Goal: Information Seeking & Learning: Learn about a topic

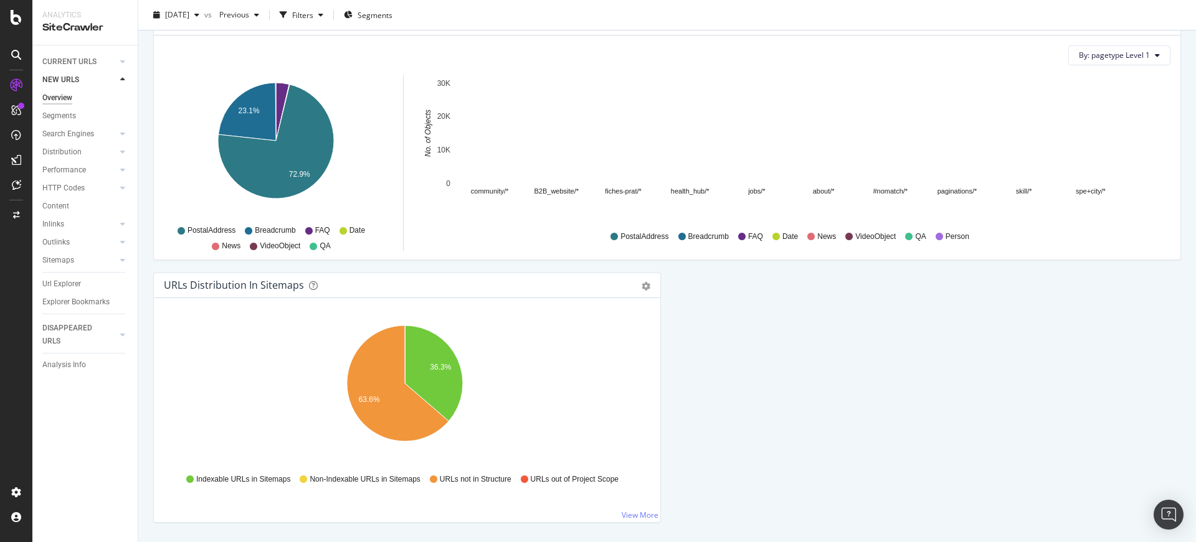
scroll to position [1264, 0]
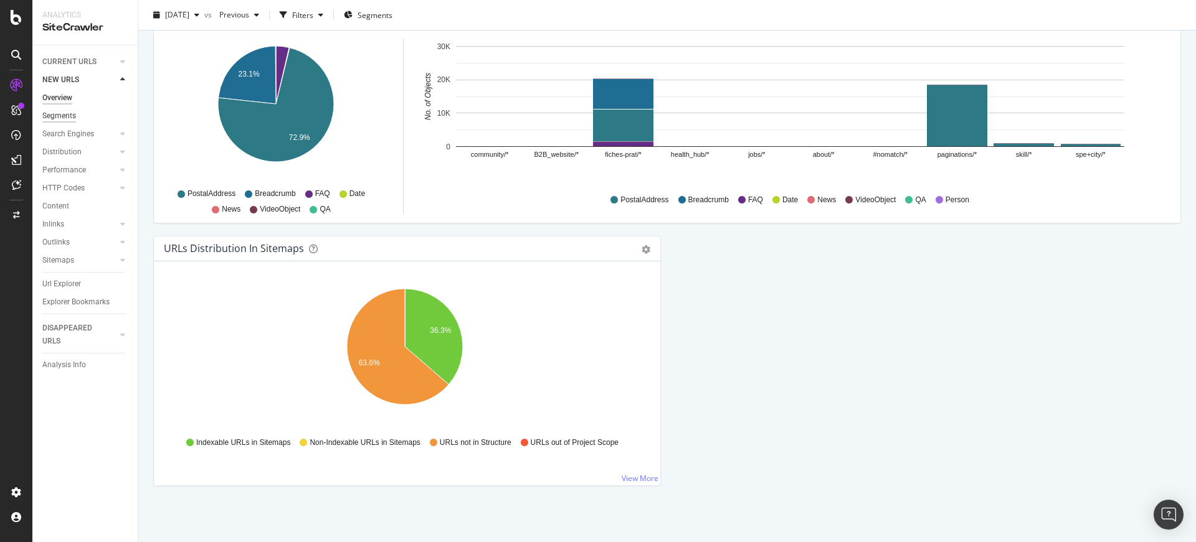
click at [75, 116] on div "Segments" at bounding box center [59, 116] width 34 height 13
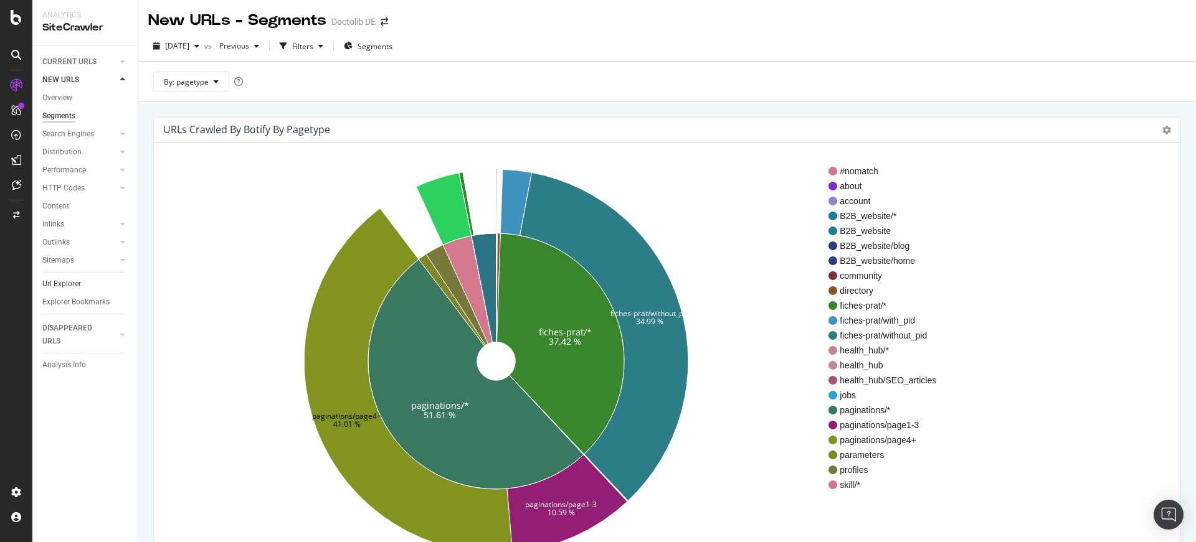
click at [87, 283] on link "Url Explorer" at bounding box center [85, 284] width 87 height 13
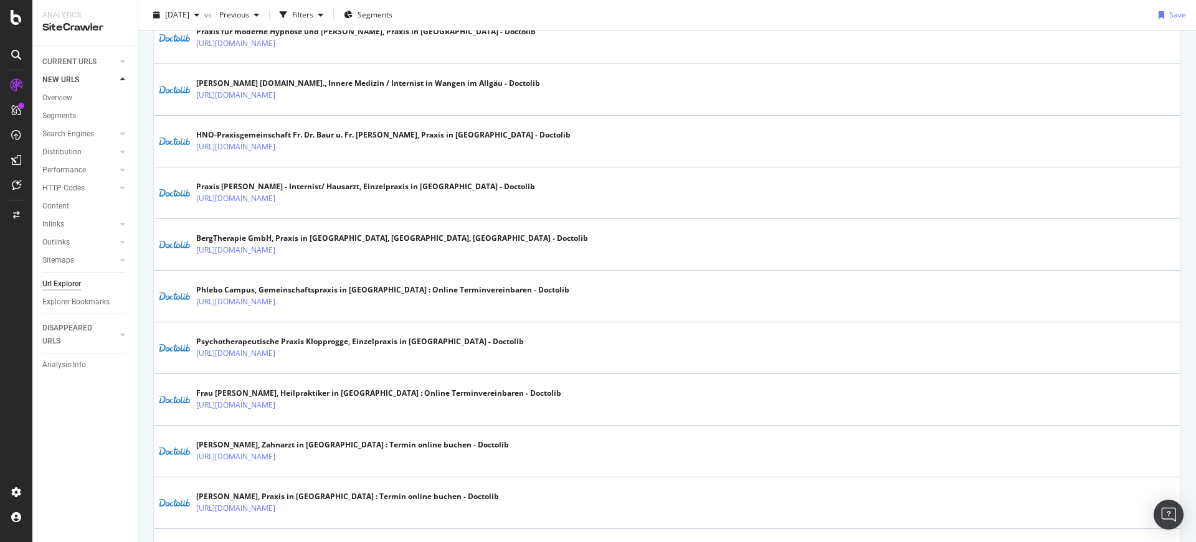
scroll to position [2456, 0]
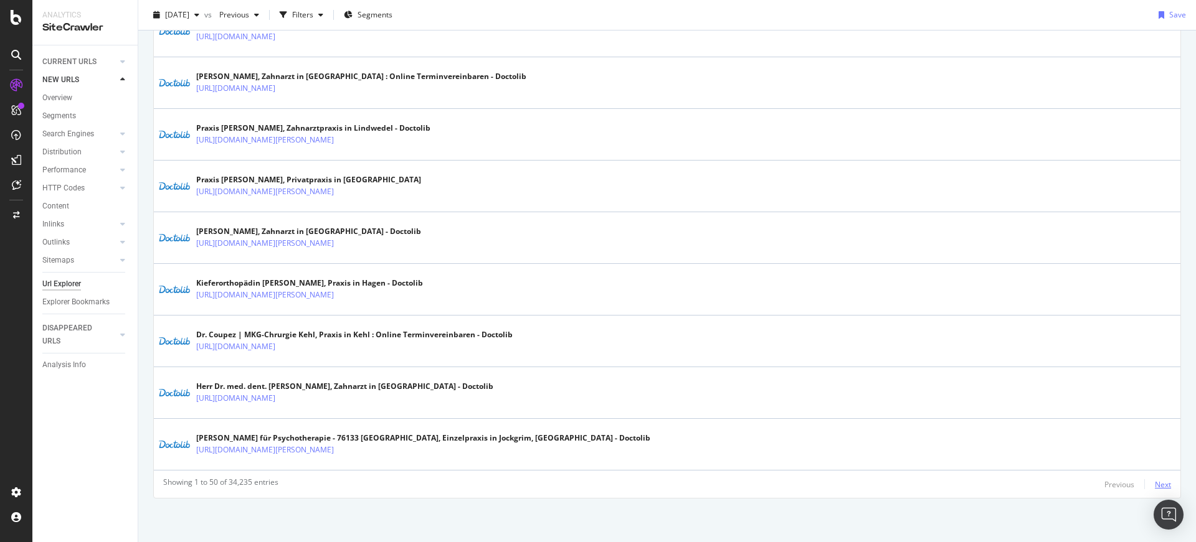
click at [1155, 486] on div "Next" at bounding box center [1163, 485] width 16 height 11
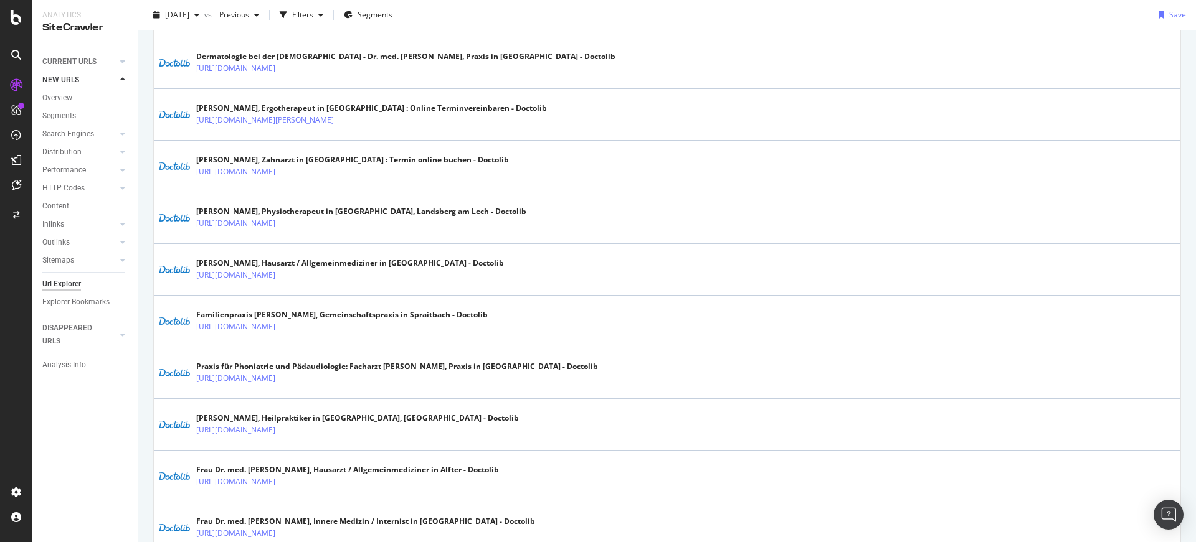
scroll to position [2463, 0]
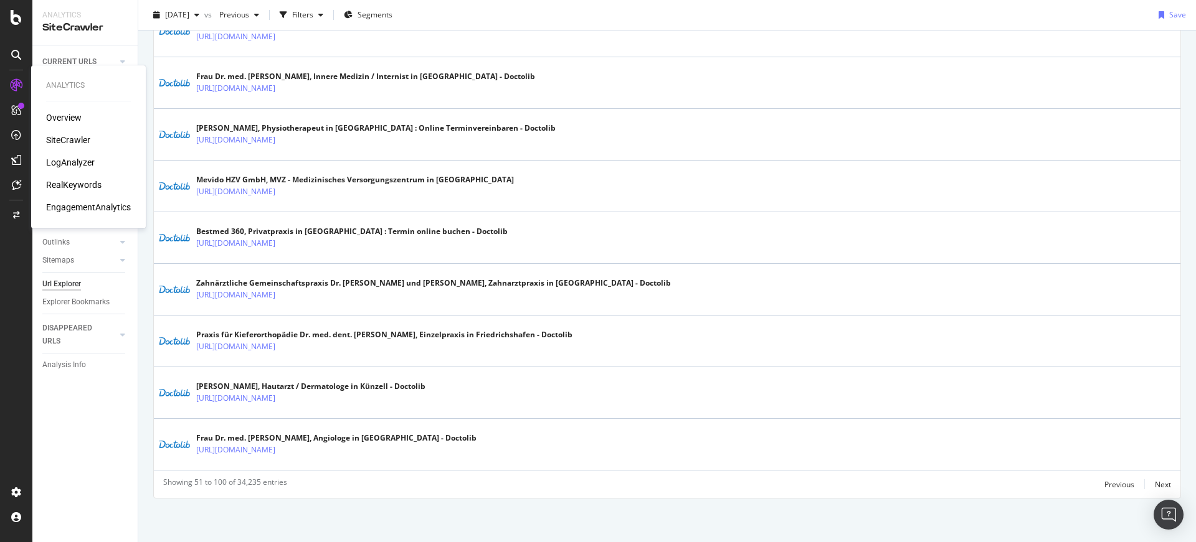
click at [59, 166] on div "LogAnalyzer" at bounding box center [70, 162] width 49 height 12
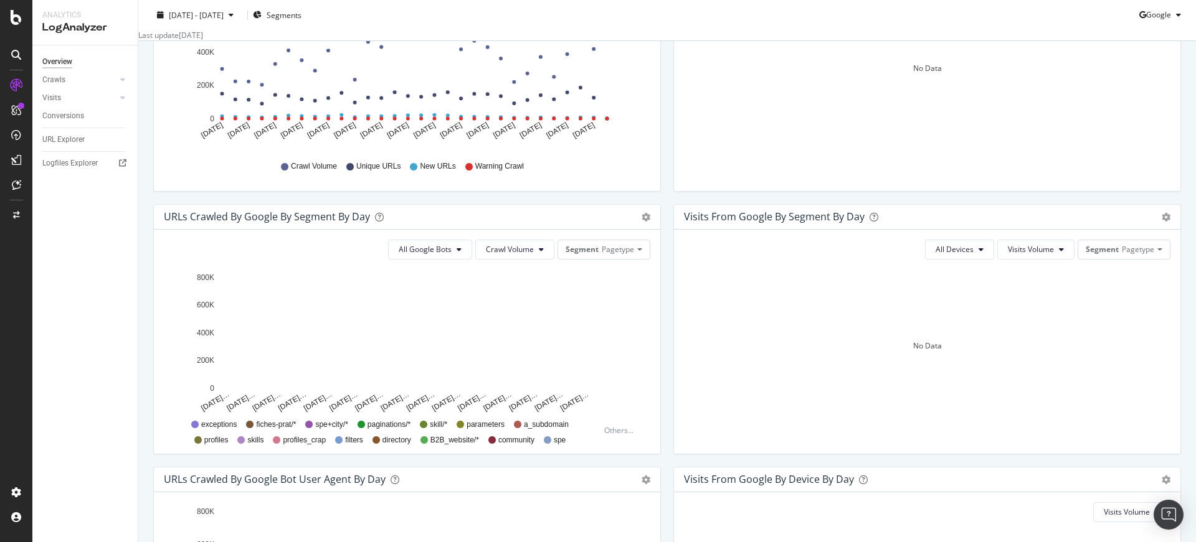
scroll to position [496, 0]
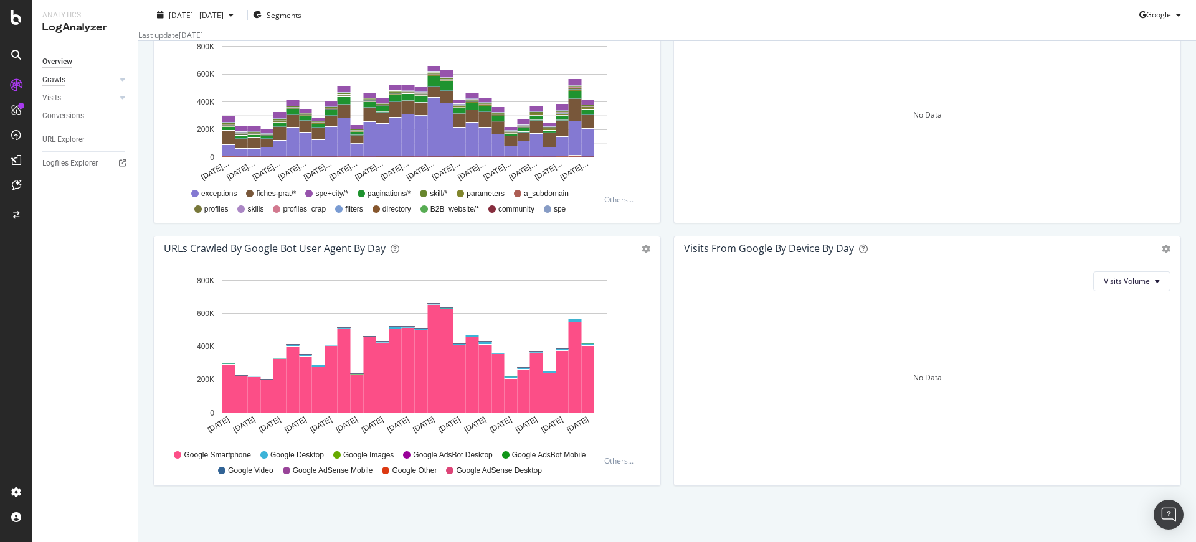
click at [59, 78] on div "Crawls" at bounding box center [53, 79] width 23 height 13
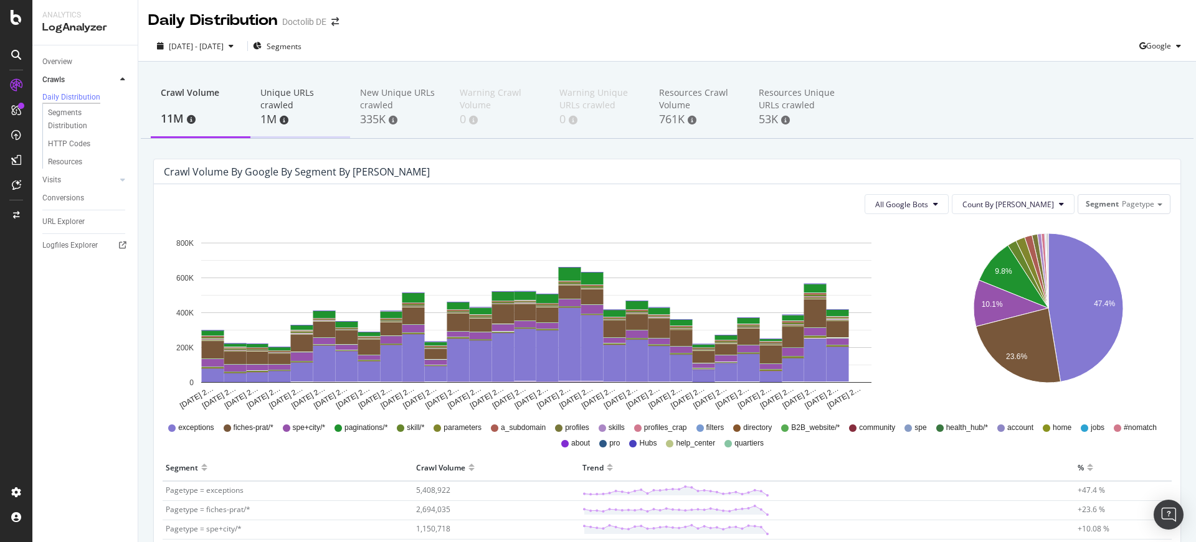
click at [289, 100] on div "Unique URLs crawled" at bounding box center [300, 99] width 80 height 25
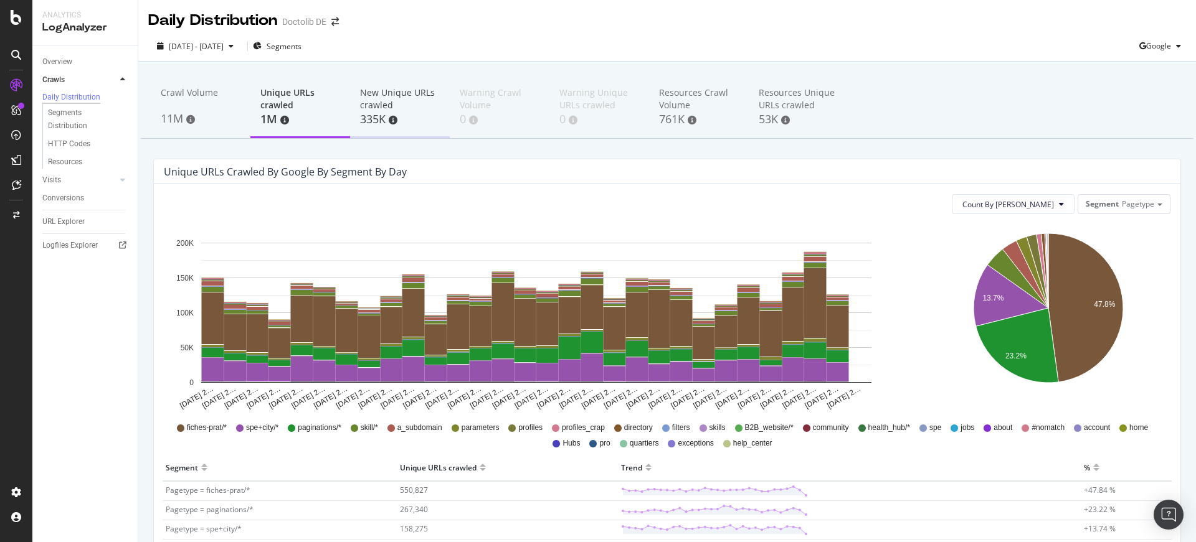
click at [378, 111] on div "335K" at bounding box center [400, 119] width 80 height 16
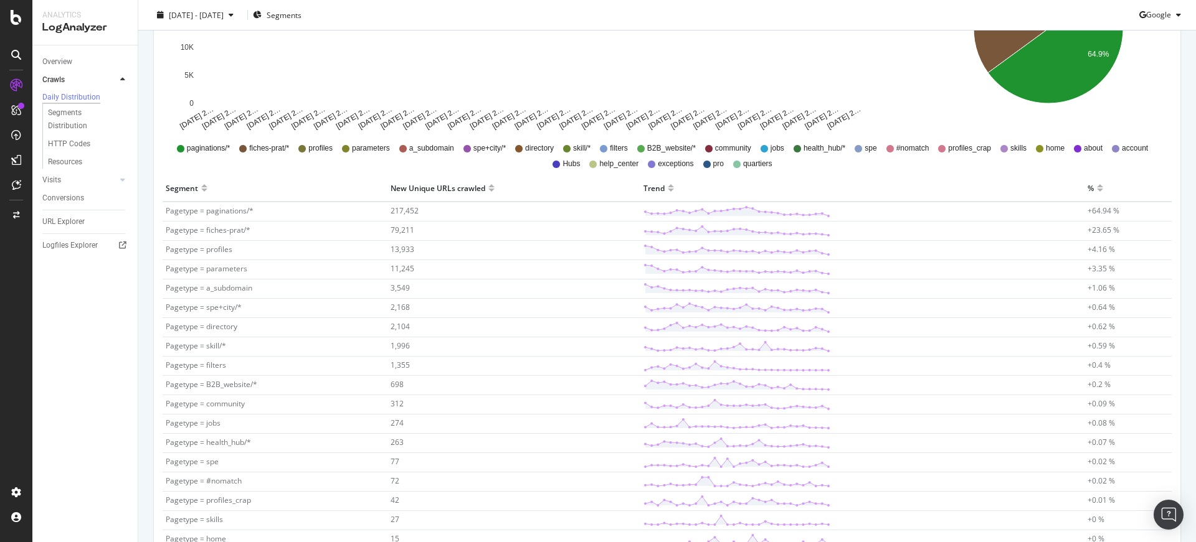
scroll to position [522, 0]
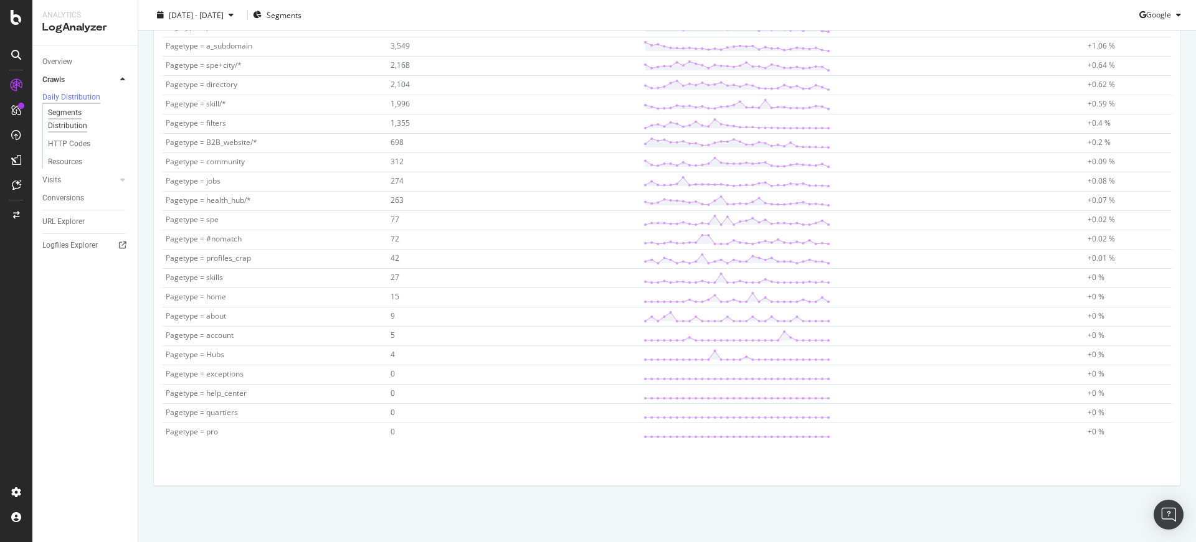
click at [65, 120] on div "Segments Distribution" at bounding box center [82, 119] width 69 height 26
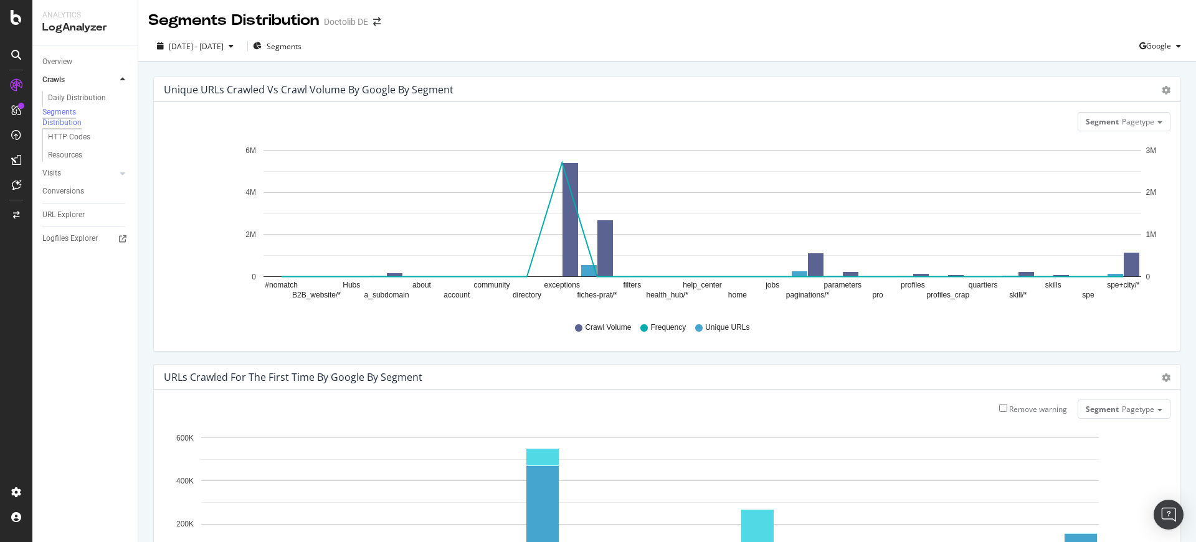
click at [72, 146] on div "HTTP Codes" at bounding box center [89, 137] width 95 height 18
click at [72, 144] on div "HTTP Codes" at bounding box center [69, 137] width 42 height 13
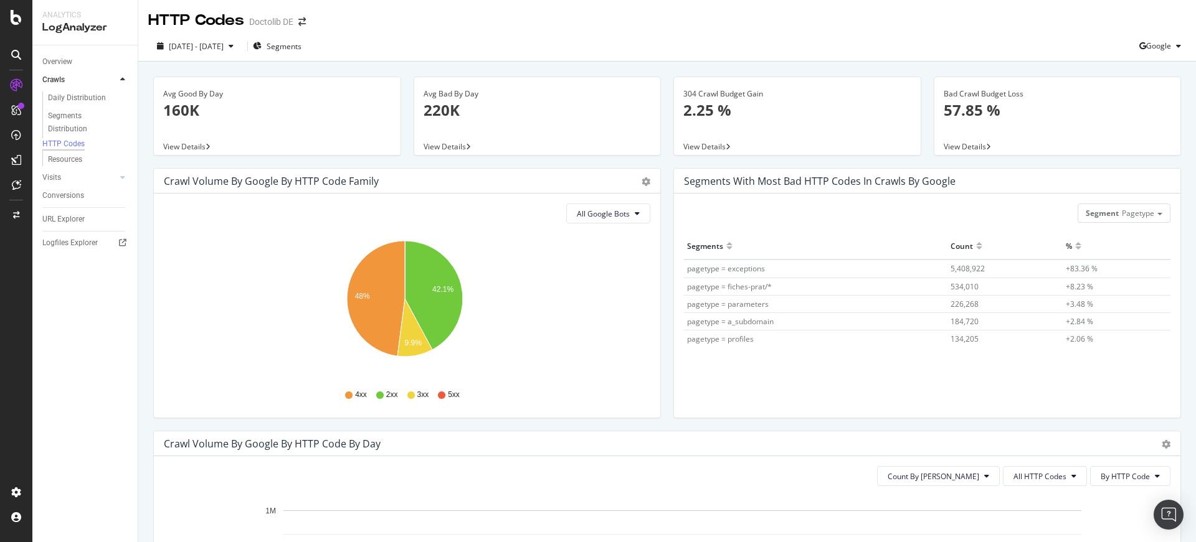
click at [84, 217] on div "URL Explorer" at bounding box center [89, 219] width 95 height 18
click at [83, 223] on div "URL Explorer" at bounding box center [63, 219] width 42 height 13
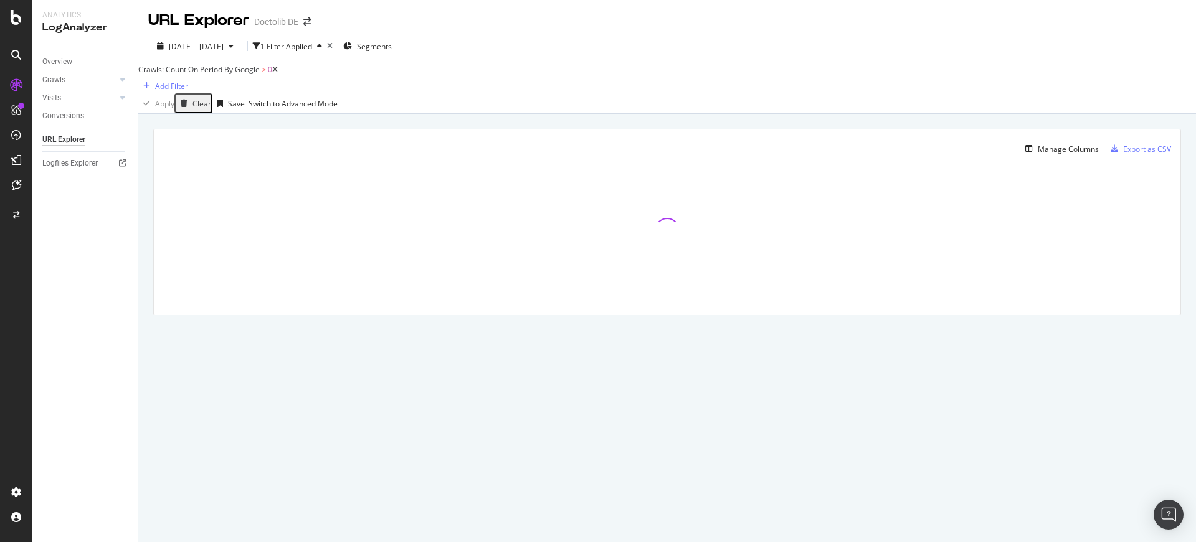
click at [273, 21] on div "Doctolib DE" at bounding box center [276, 22] width 44 height 12
click at [239, 44] on div "button" at bounding box center [231, 45] width 15 height 7
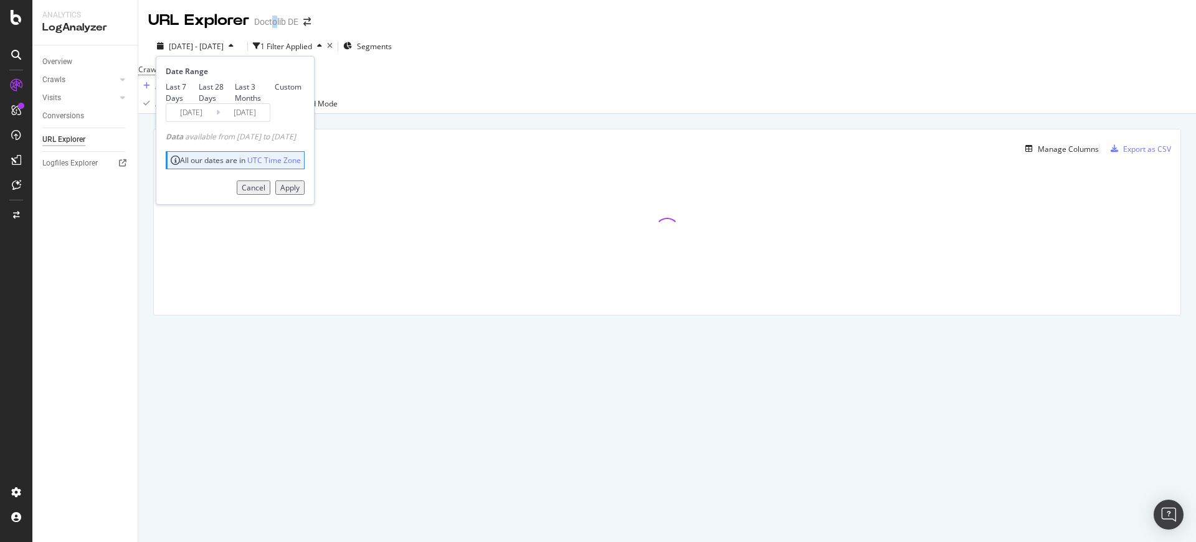
click at [195, 82] on div "Last 7 Days" at bounding box center [182, 92] width 33 height 21
type input "2025/09/10"
click at [300, 193] on div "Apply" at bounding box center [289, 187] width 19 height 11
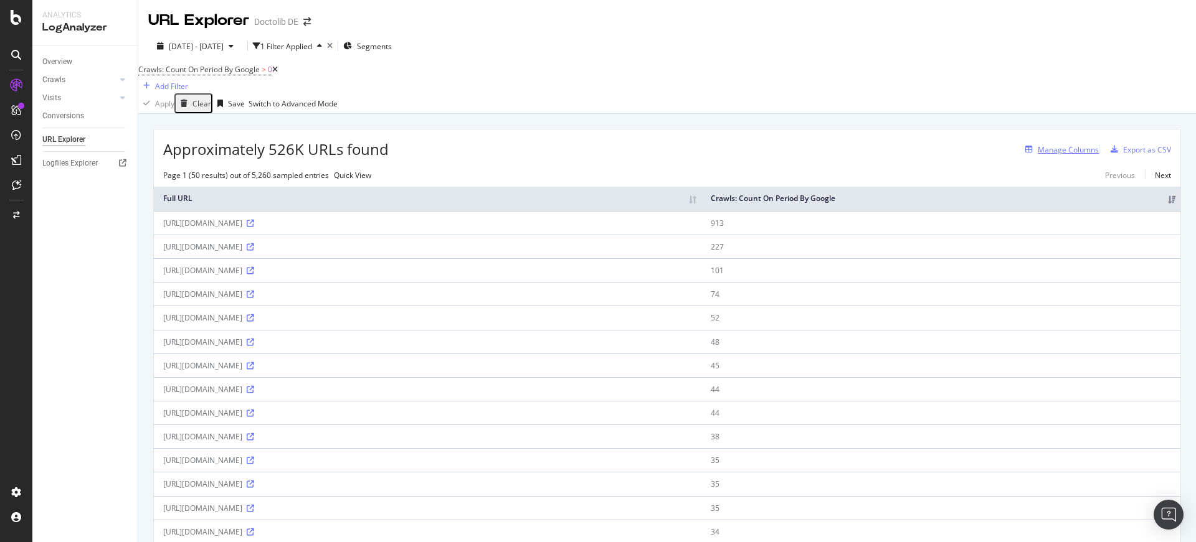
click at [1038, 155] on div "Manage Columns" at bounding box center [1068, 149] width 61 height 11
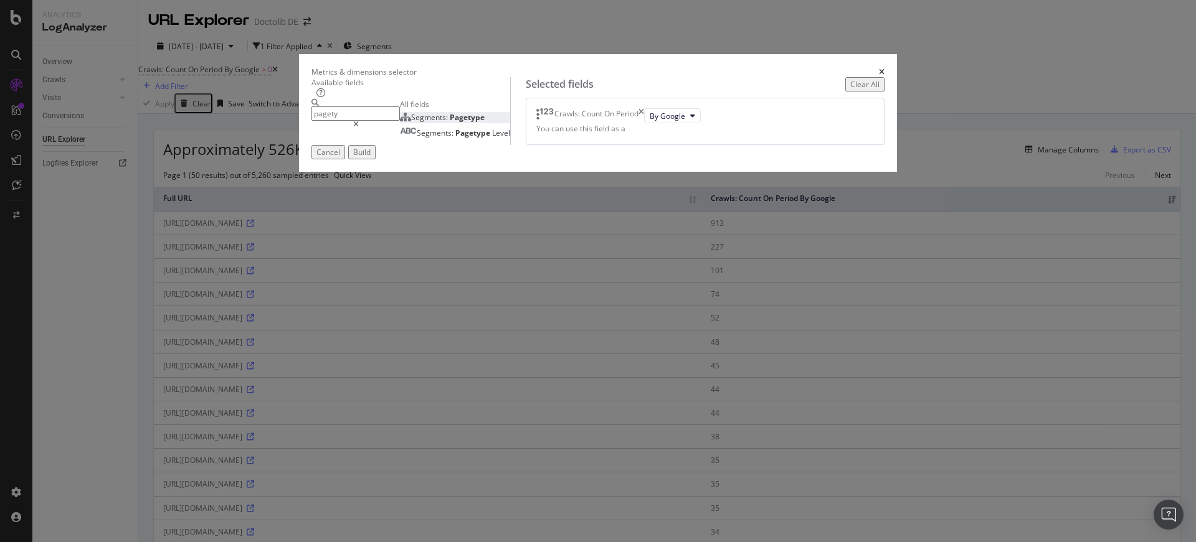
type input "pagety"
click at [425, 123] on div "Segments: Pagetype" at bounding box center [442, 117] width 85 height 11
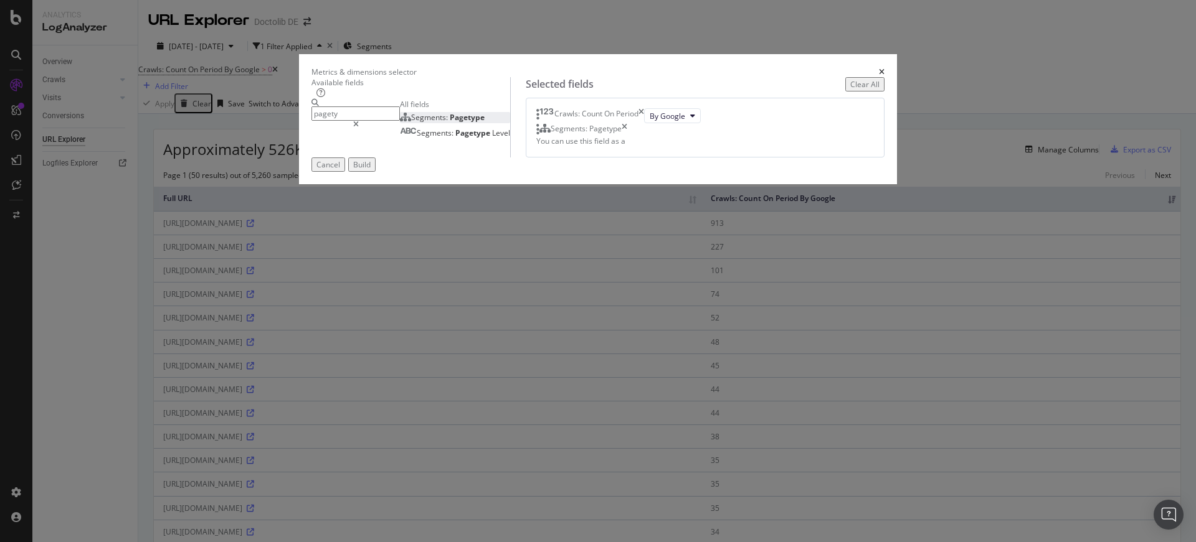
click at [371, 170] on div "Build" at bounding box center [361, 164] width 17 height 11
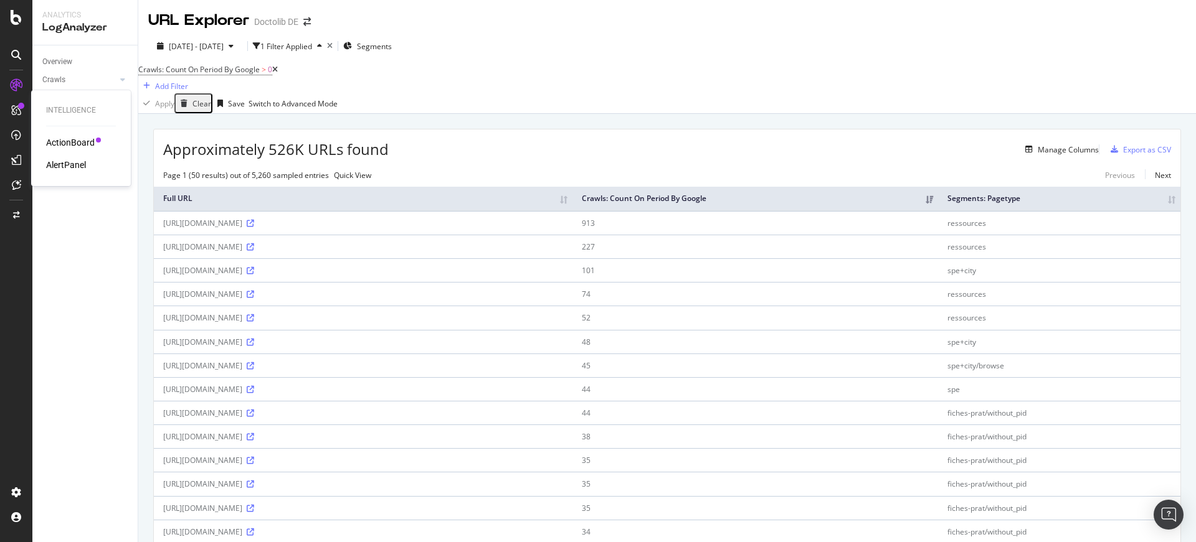
click at [60, 148] on div "ActionBoard" at bounding box center [70, 142] width 49 height 12
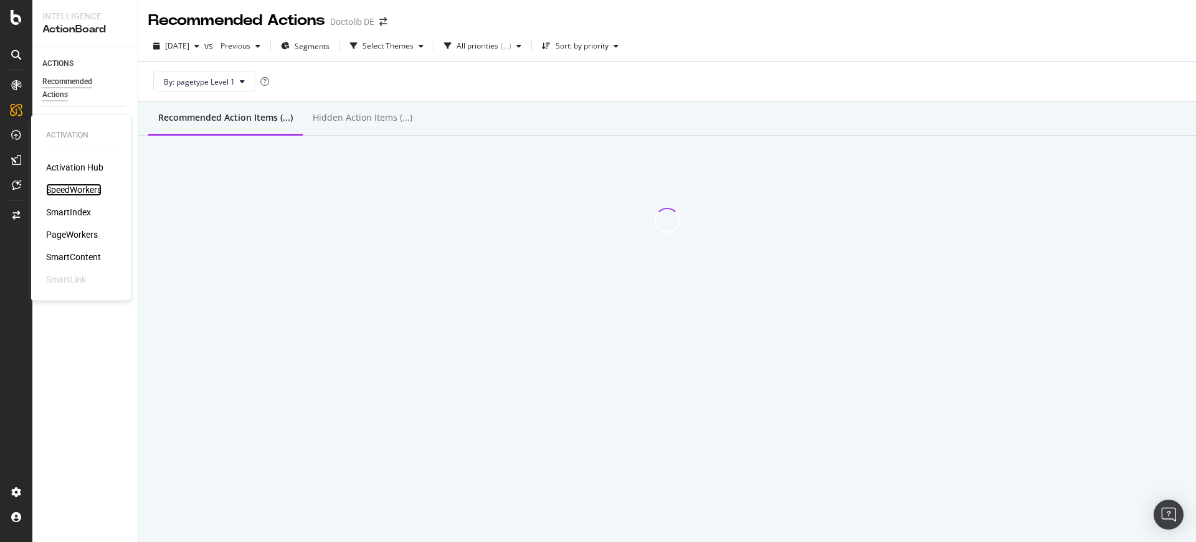
click at [88, 191] on div "SpeedWorkers" at bounding box center [73, 190] width 55 height 12
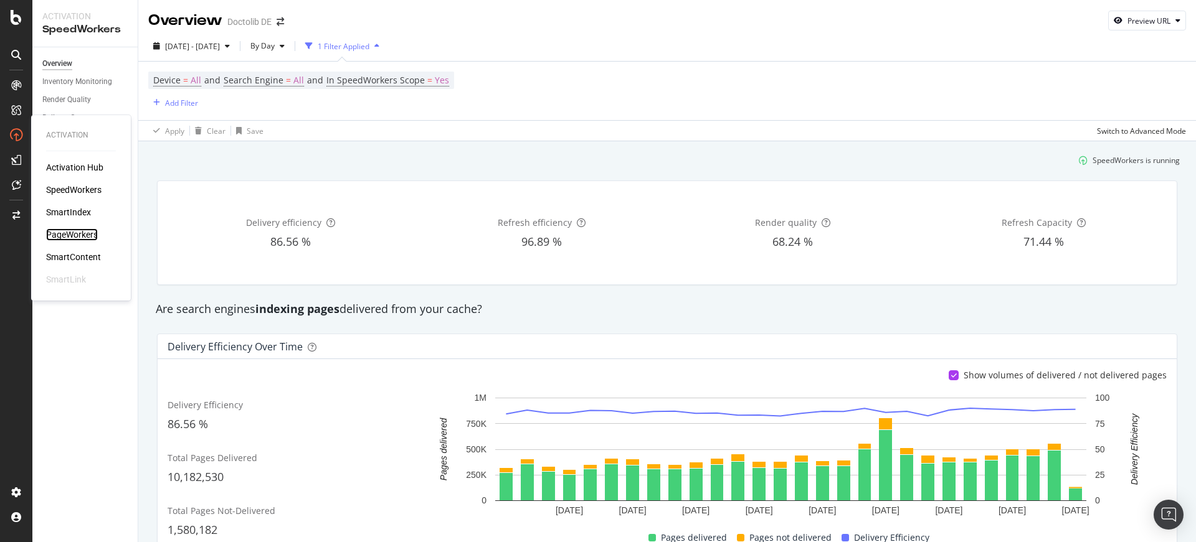
click at [59, 239] on div "PageWorkers" at bounding box center [72, 235] width 52 height 12
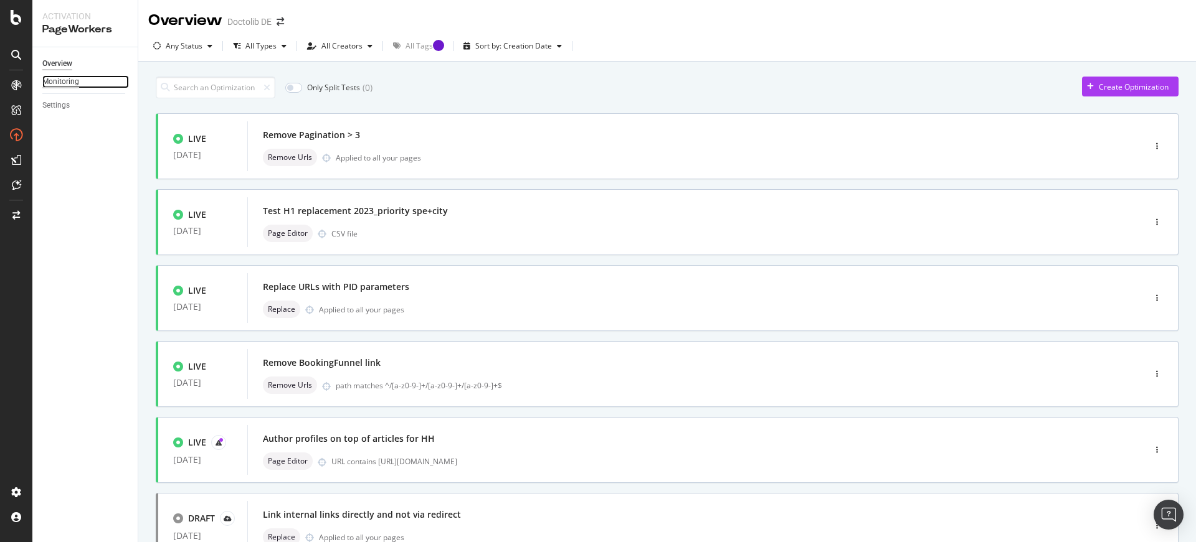
click at [73, 80] on div "Monitoring" at bounding box center [60, 81] width 37 height 13
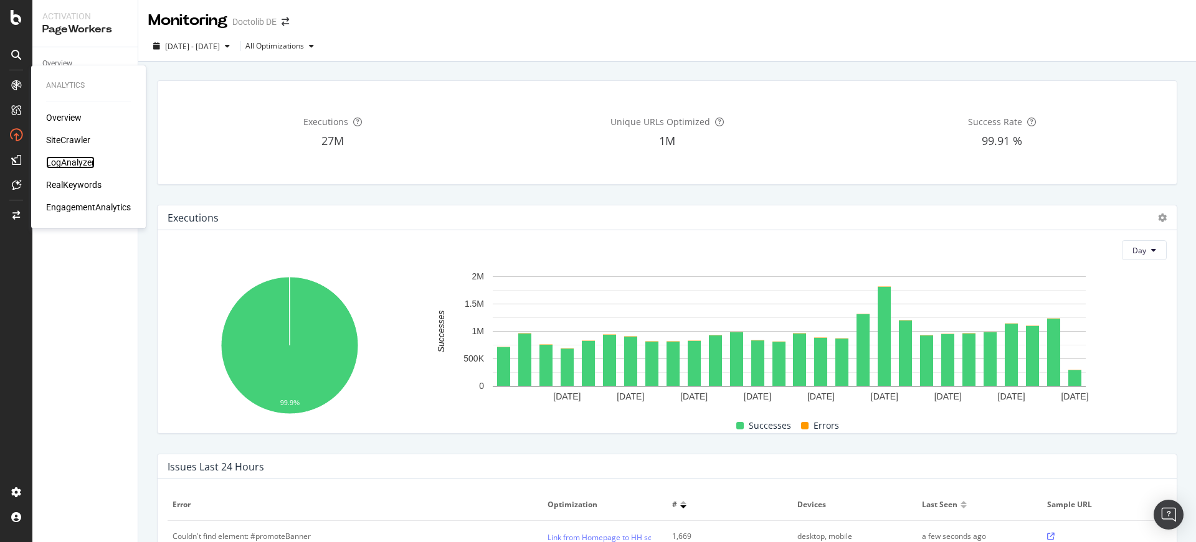
click at [71, 160] on div "LogAnalyzer" at bounding box center [70, 162] width 49 height 12
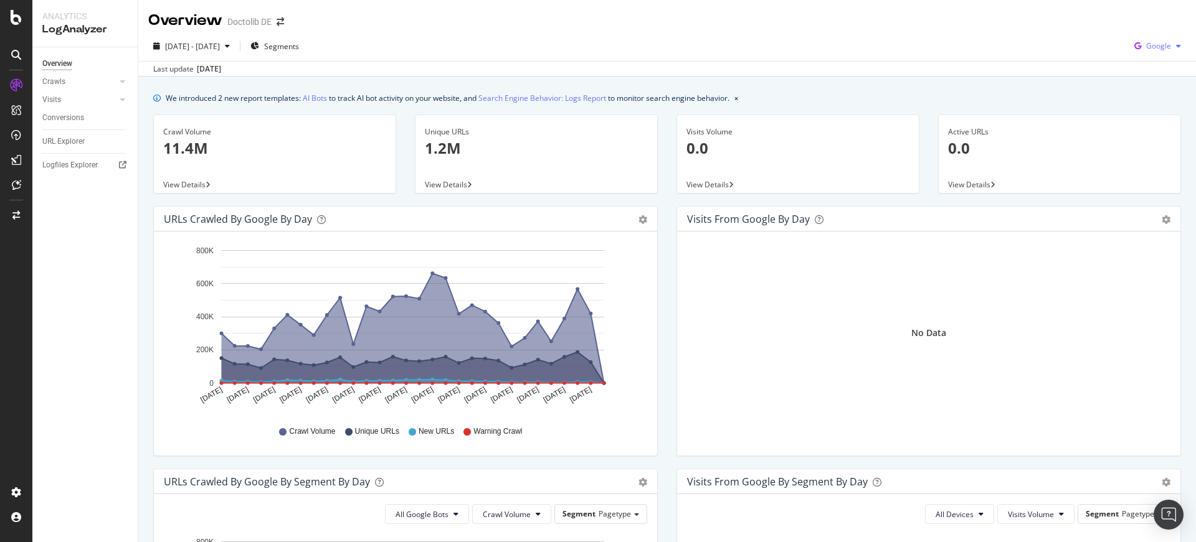
click at [1129, 43] on icon "button" at bounding box center [1137, 45] width 17 height 17
click at [1132, 93] on div "Bing" at bounding box center [1148, 94] width 86 height 18
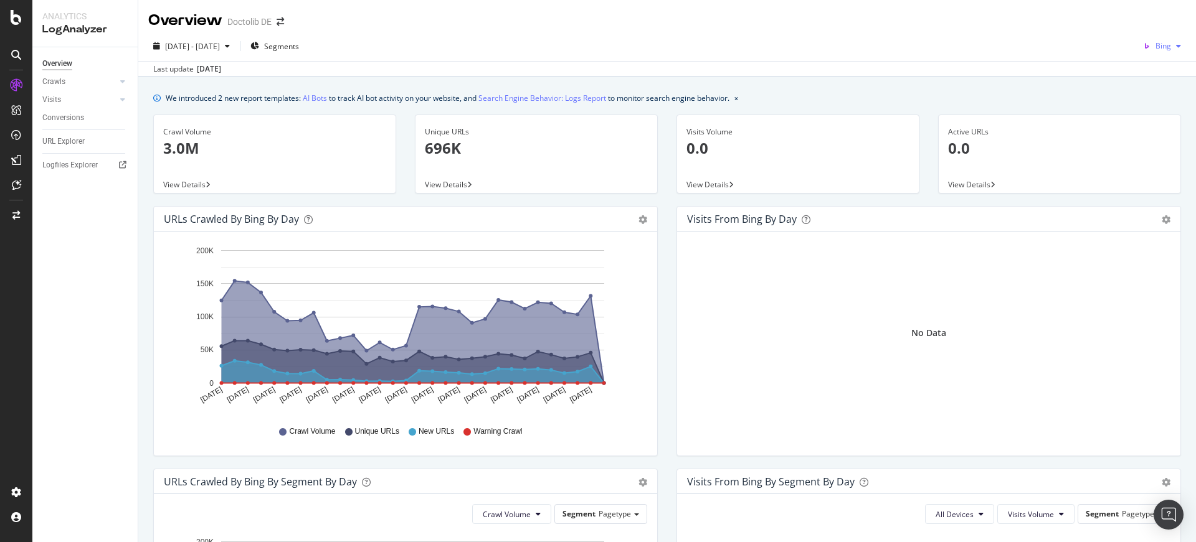
click at [1161, 52] on div "Bing" at bounding box center [1162, 46] width 48 height 19
click at [1140, 116] on span "OpenAI" at bounding box center [1158, 116] width 46 height 11
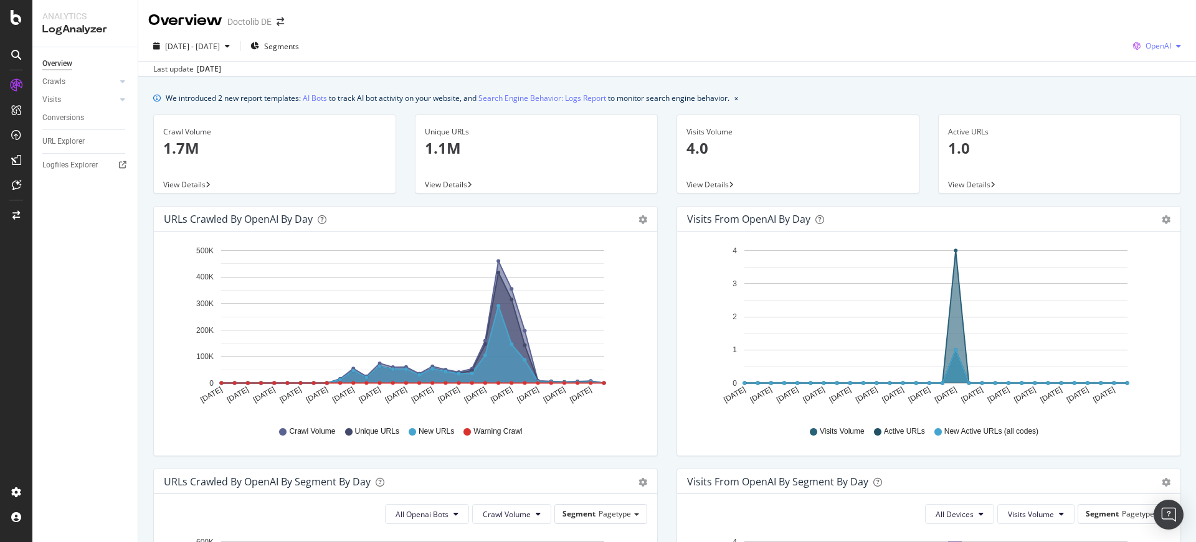
click at [1147, 46] on span "OpenAI" at bounding box center [1158, 45] width 26 height 11
click at [1161, 139] on span "Other AI Bots" at bounding box center [1157, 140] width 46 height 11
